Goal: Task Accomplishment & Management: Use online tool/utility

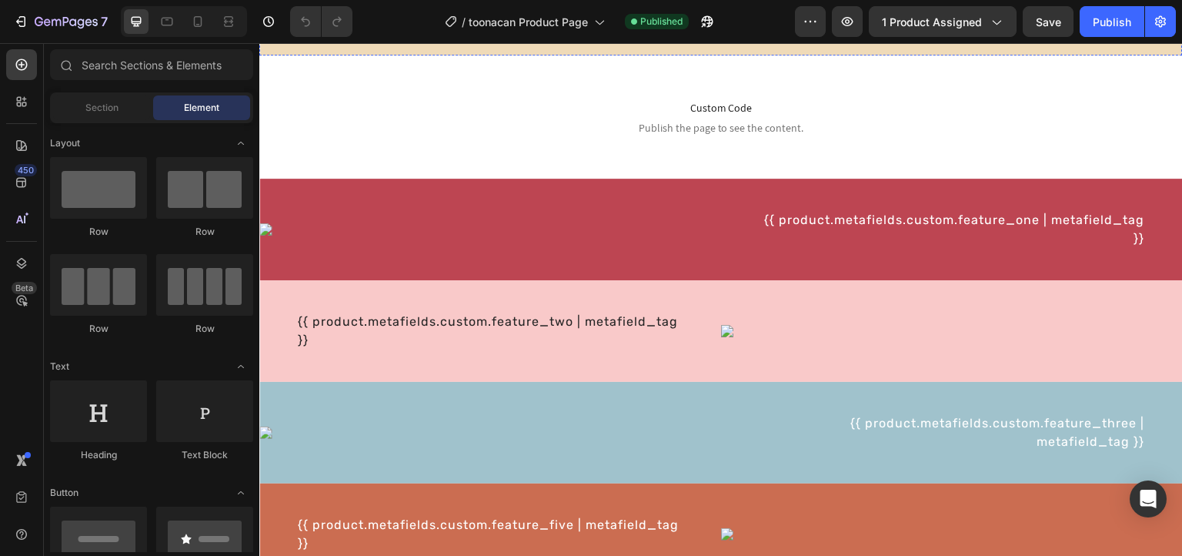
scroll to position [616, 0]
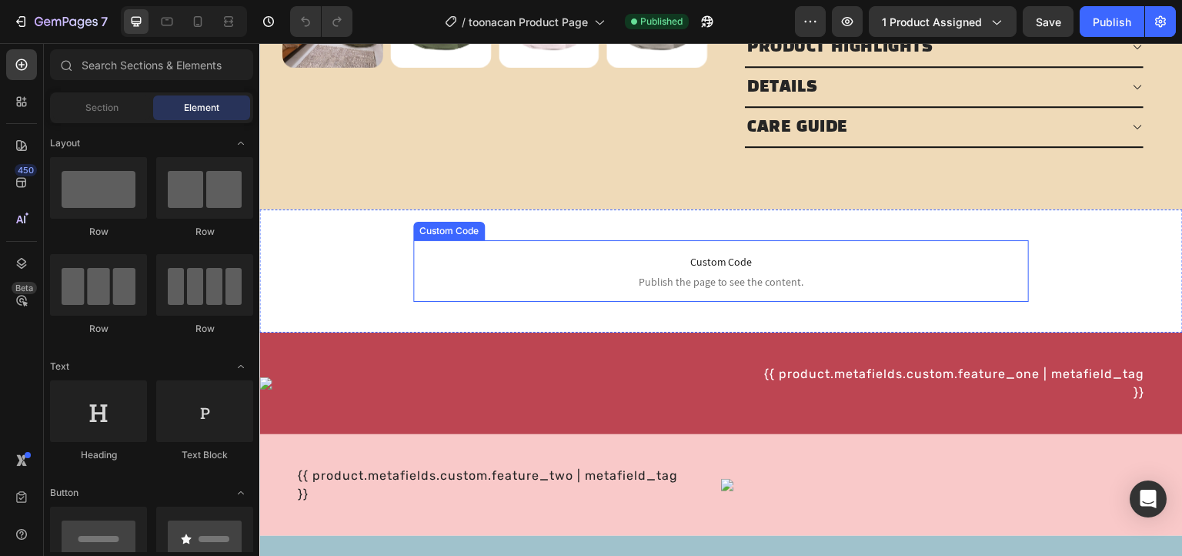
click at [707, 271] on p "Custom Code Publish the page to see the content." at bounding box center [721, 271] width 616 height 62
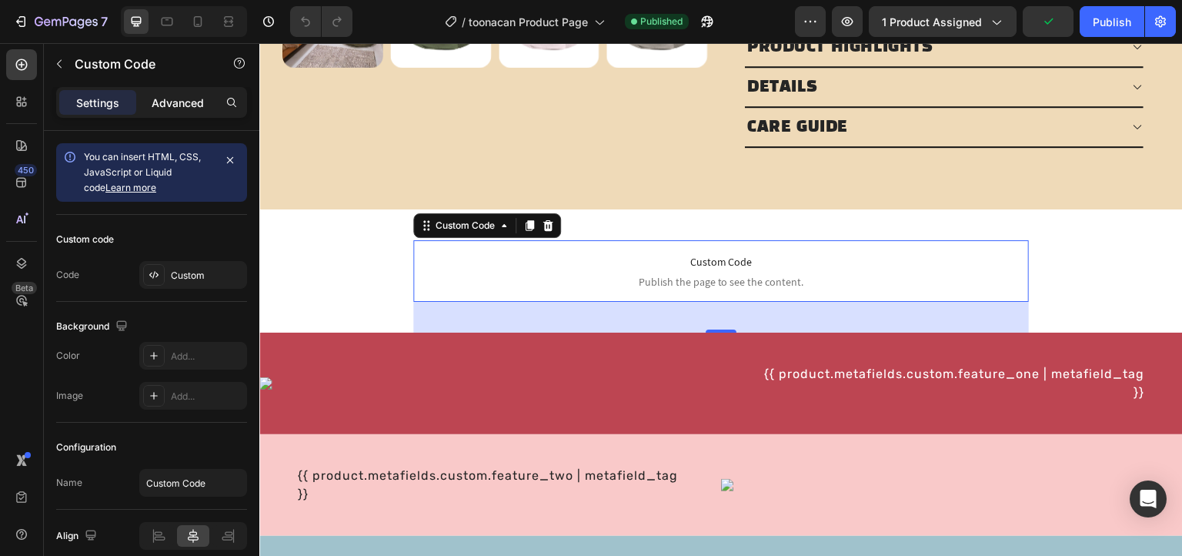
click at [165, 102] on p "Advanced" at bounding box center [178, 103] width 52 height 16
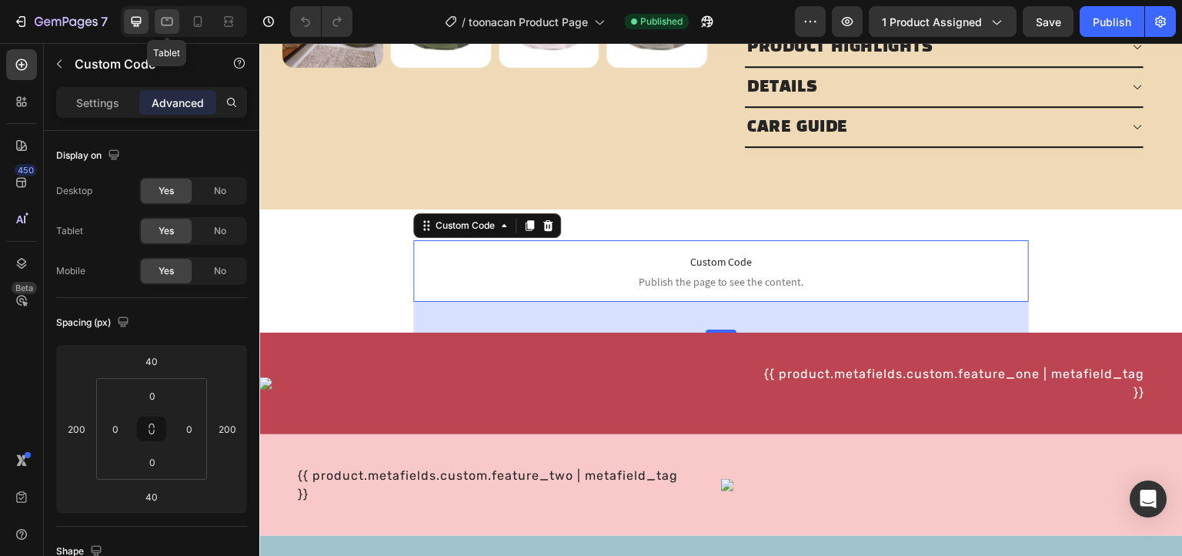
click at [165, 12] on div at bounding box center [167, 21] width 25 height 25
type input "100"
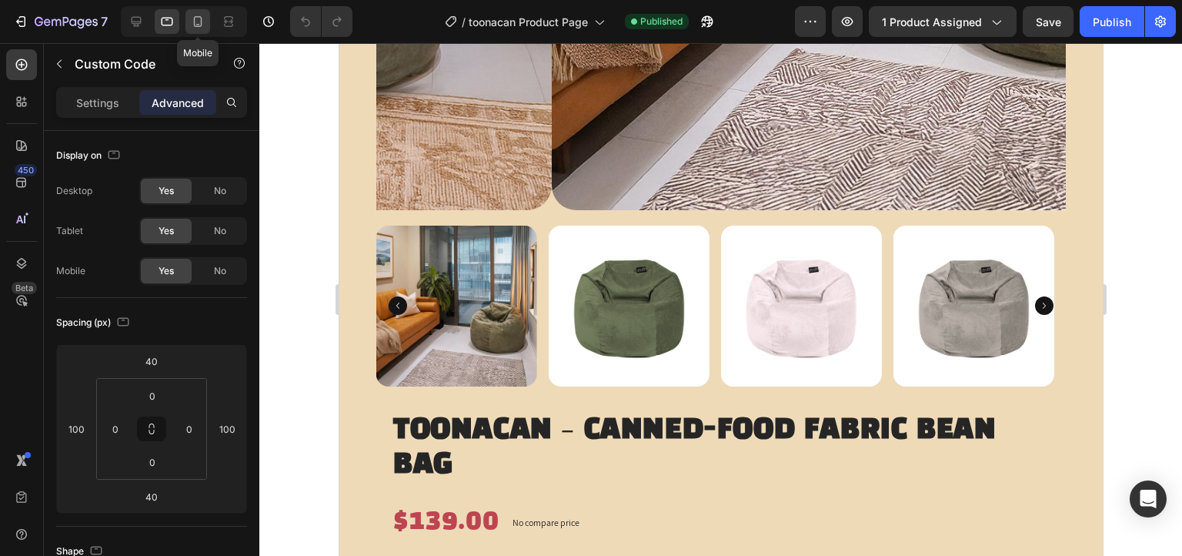
click at [204, 19] on icon at bounding box center [197, 21] width 15 height 15
type input "24"
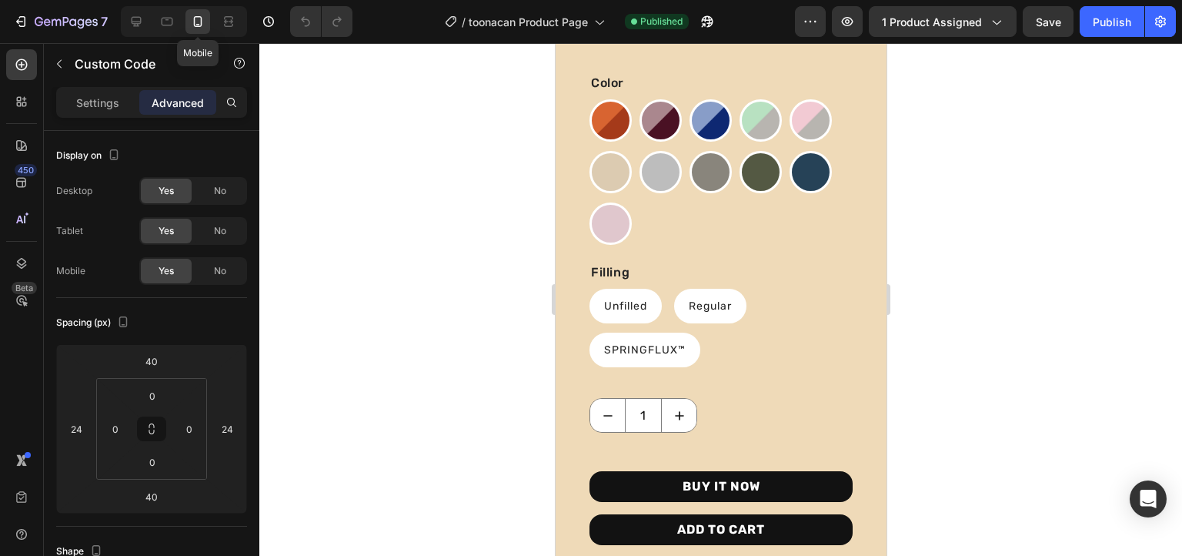
scroll to position [313, 0]
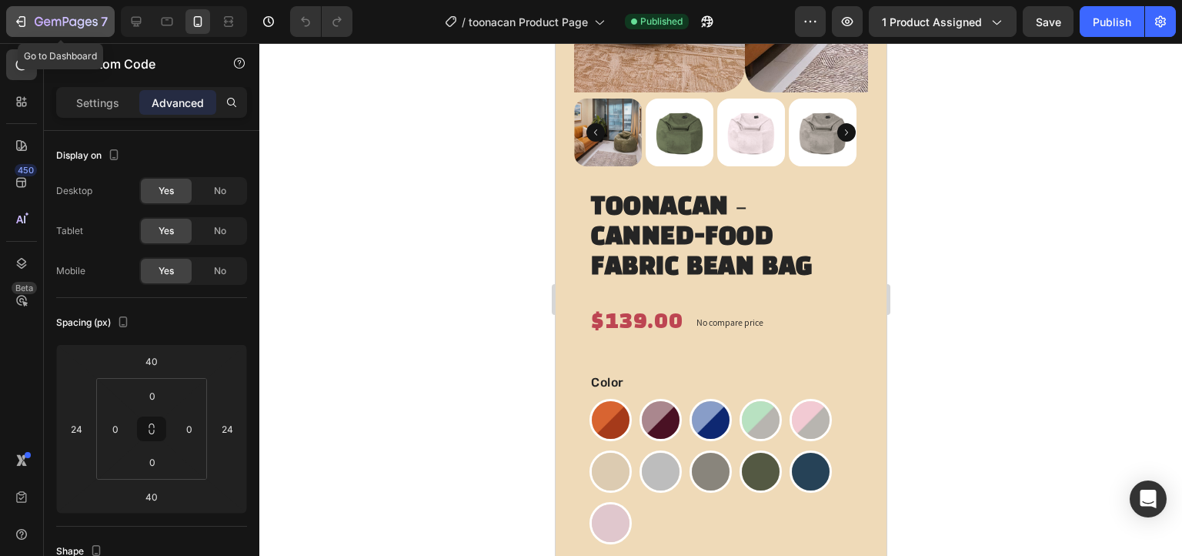
click at [68, 22] on icon "button" at bounding box center [66, 22] width 63 height 13
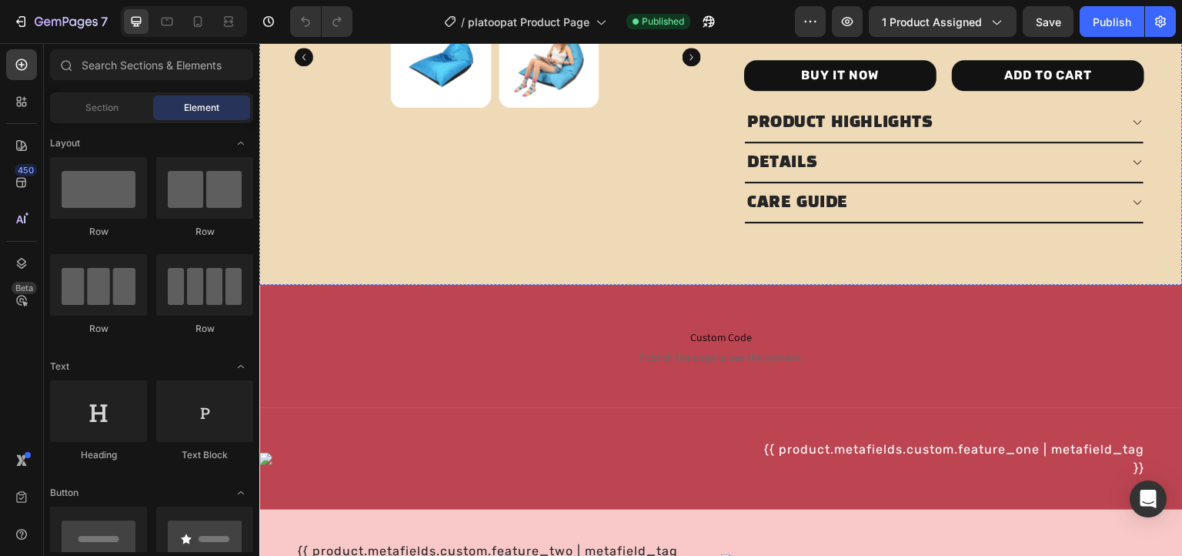
scroll to position [693, 0]
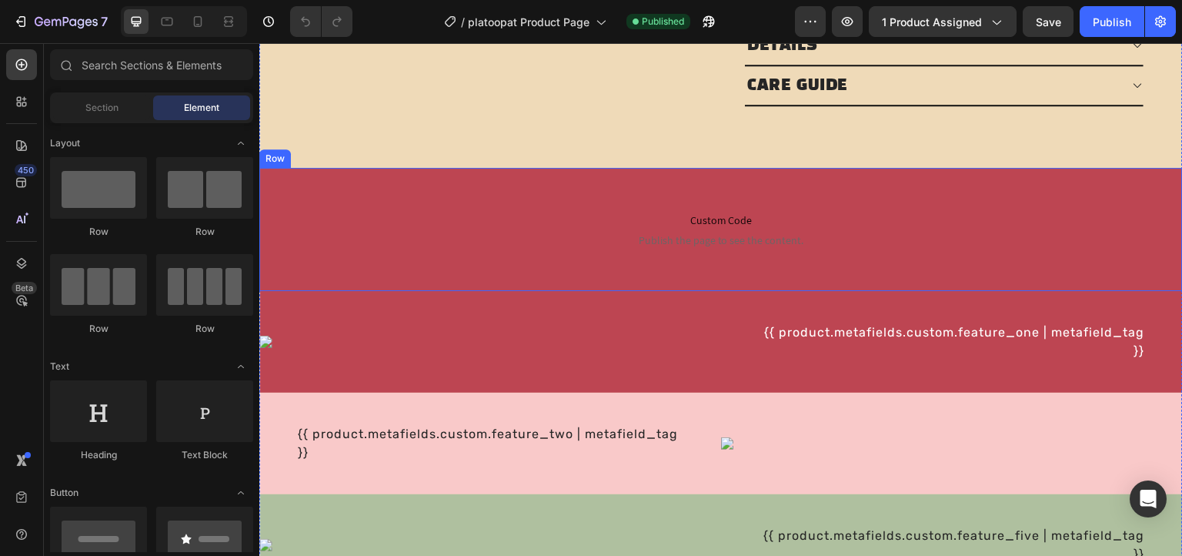
click at [1161, 174] on div "Custom Code Publish the page to see the content. Custom Code" at bounding box center [721, 229] width 924 height 123
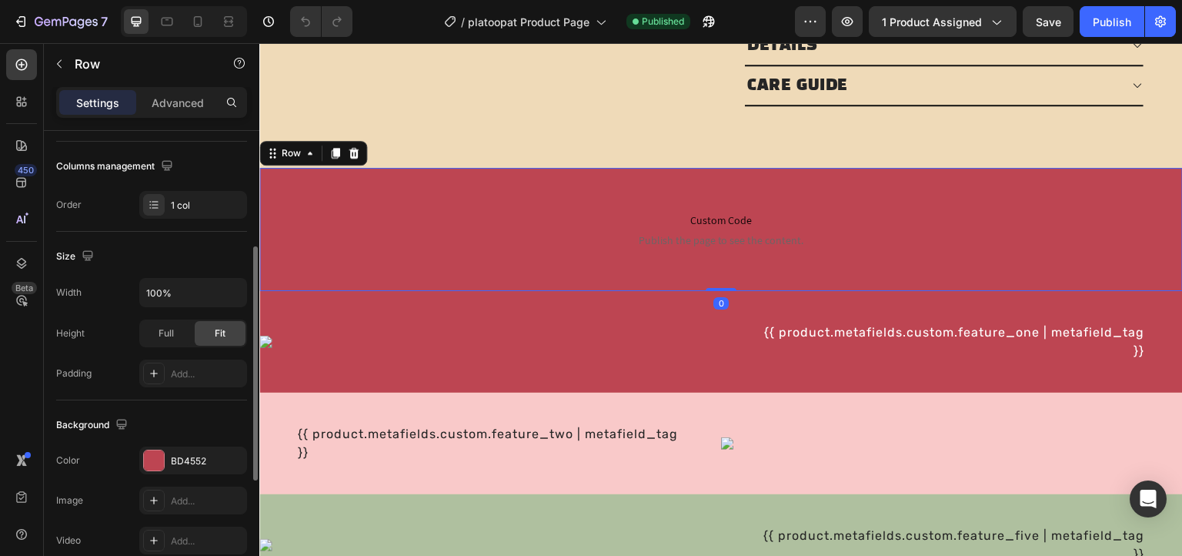
scroll to position [462, 0]
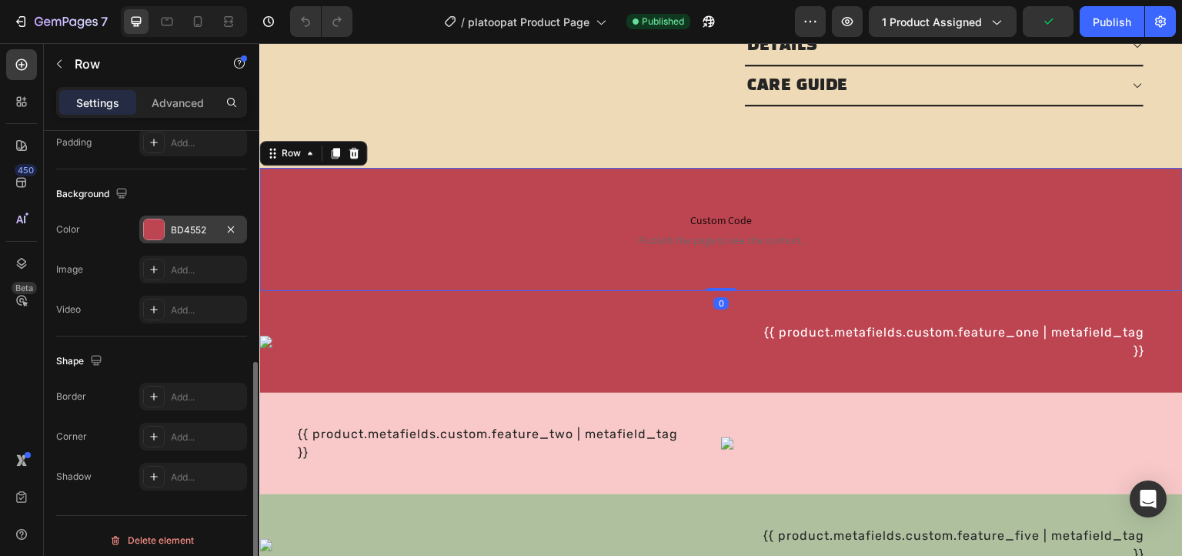
click at [157, 227] on div at bounding box center [154, 229] width 20 height 20
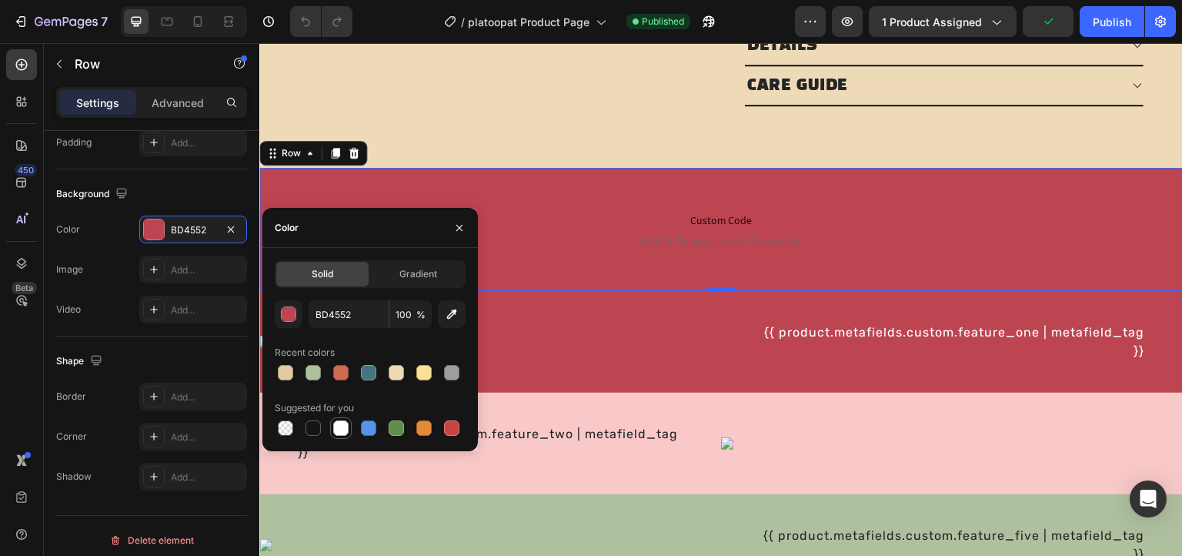
click at [344, 426] on div at bounding box center [340, 427] width 15 height 15
type input "FFFFFF"
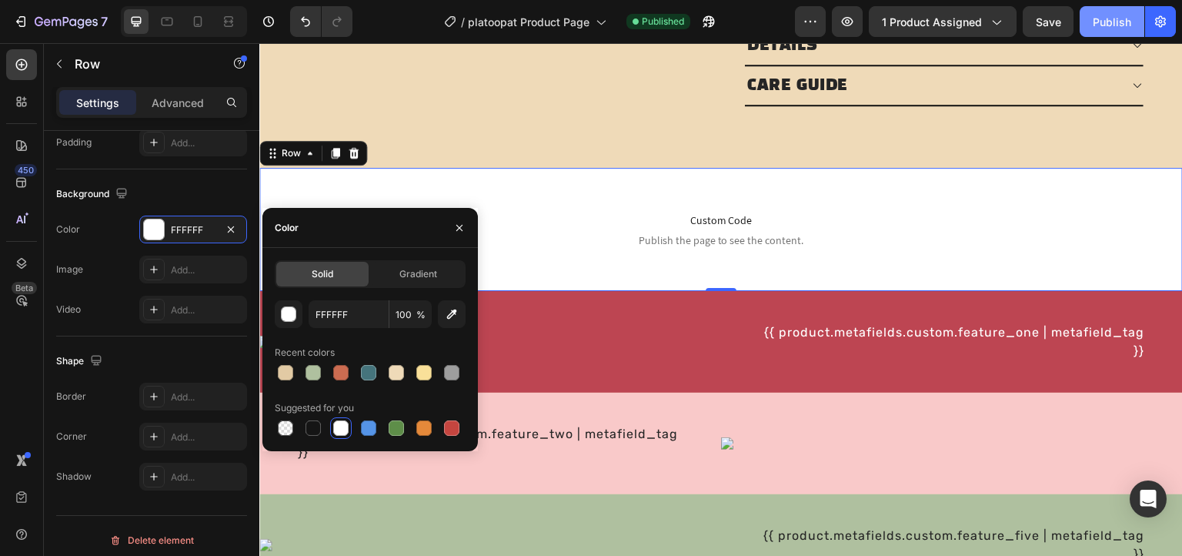
click at [1114, 20] on div "Publish" at bounding box center [1112, 22] width 38 height 16
